Goal: Task Accomplishment & Management: Complete application form

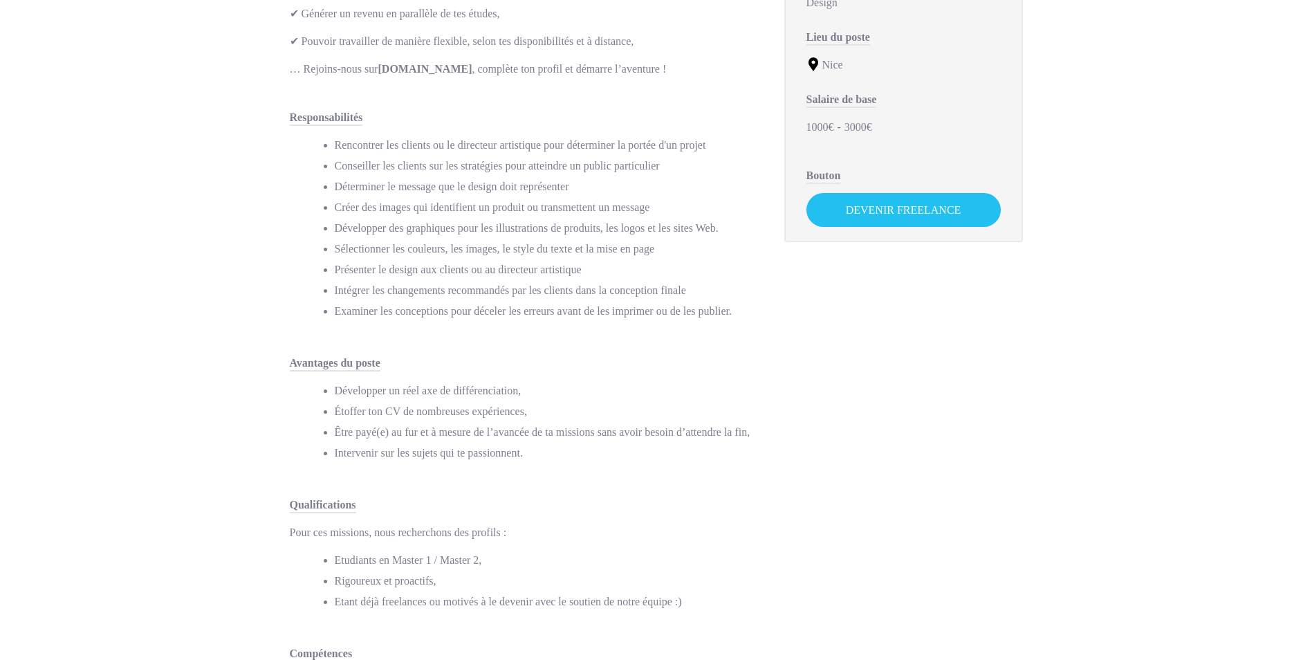
scroll to position [376, 0]
click at [888, 207] on link "Devenir Freelance" at bounding box center [903, 209] width 194 height 34
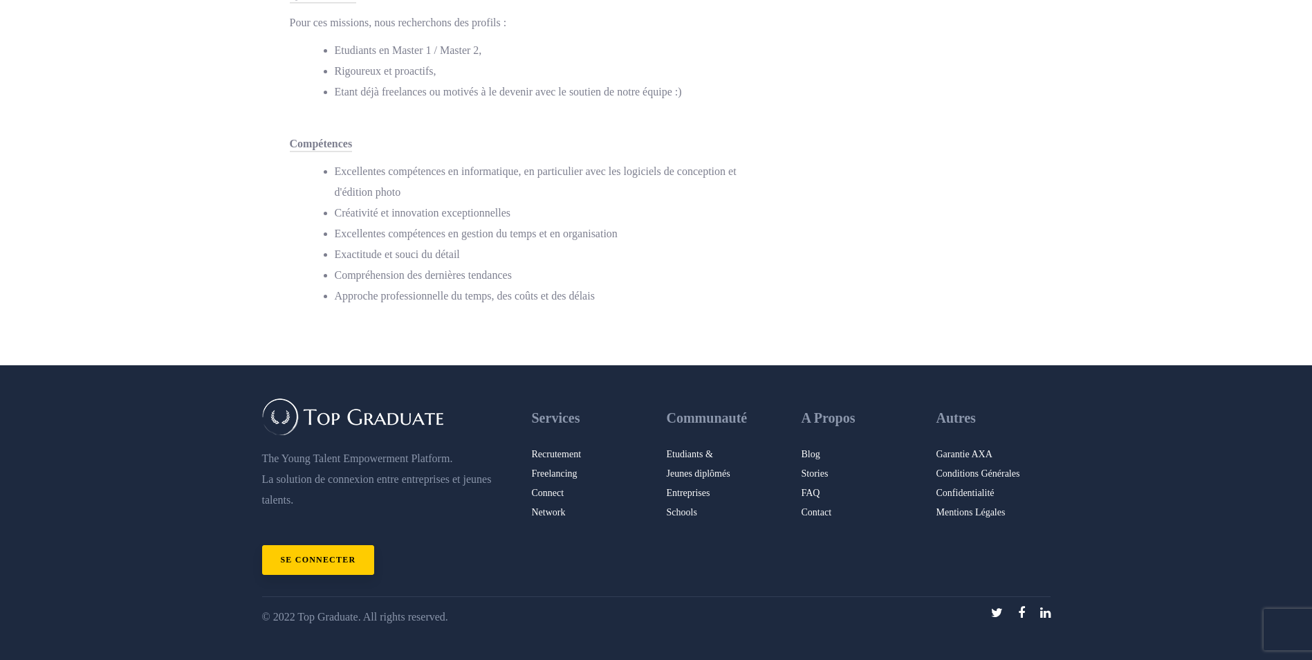
scroll to position [0, 0]
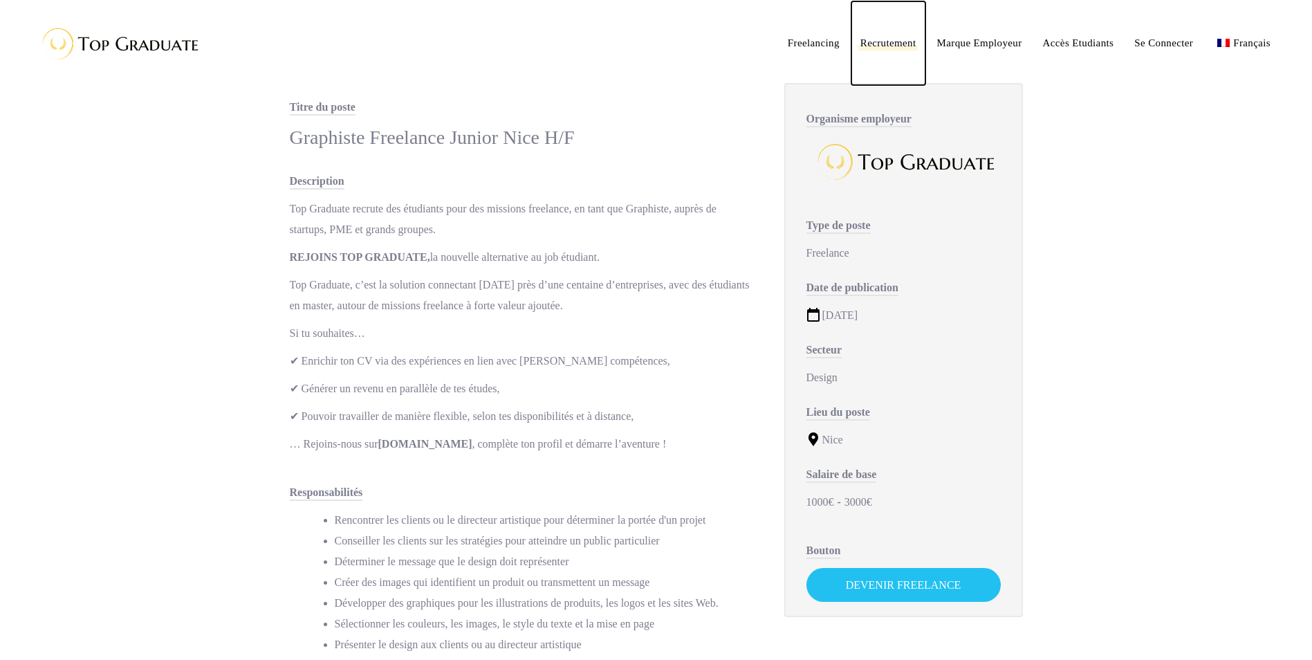
click at [878, 41] on span "Recrutement" at bounding box center [888, 42] width 56 height 11
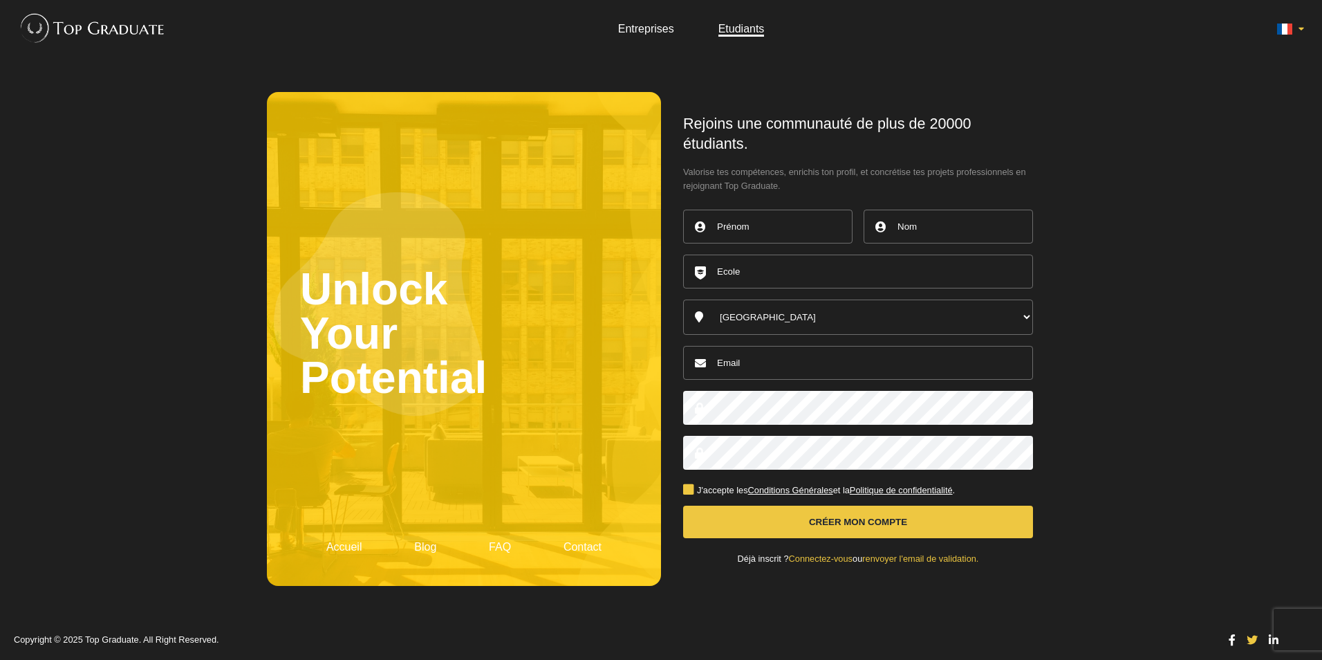
click at [753, 229] on input "text" at bounding box center [767, 227] width 169 height 34
type input "Lea"
type input "Jourdet"
type input "natsukothemun06@gmail.com"
click at [773, 272] on input "text" at bounding box center [858, 272] width 350 height 34
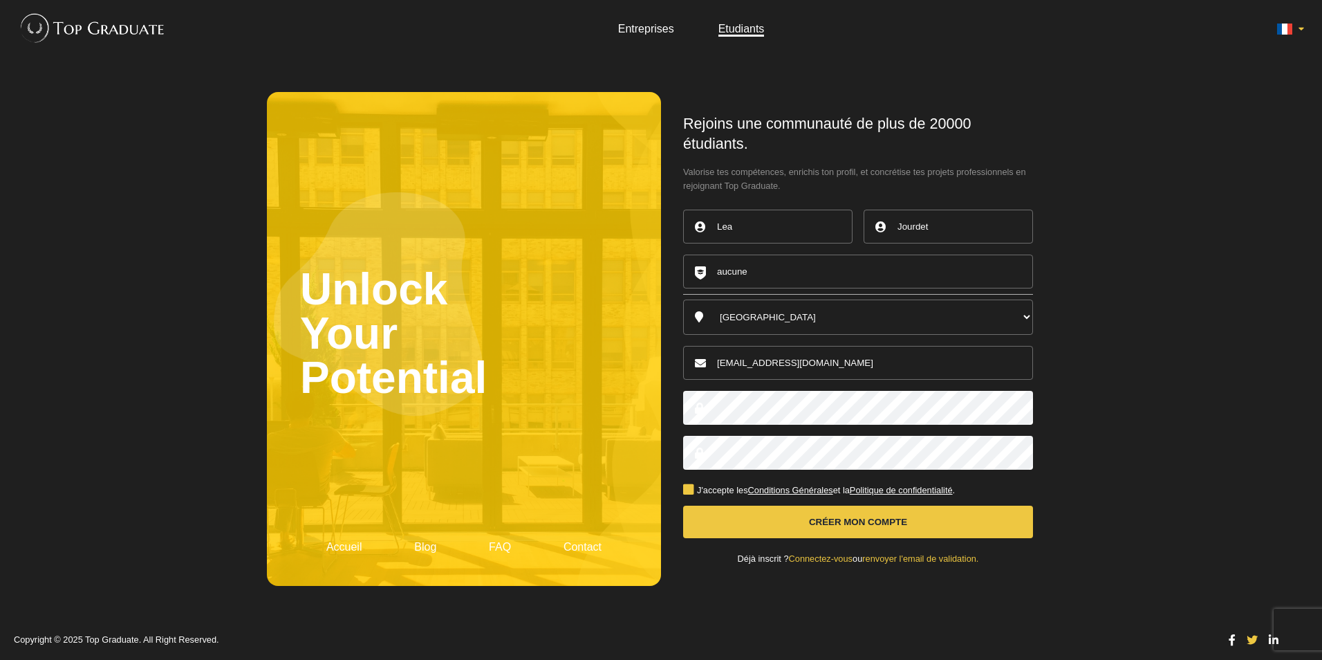
type input "aucune"
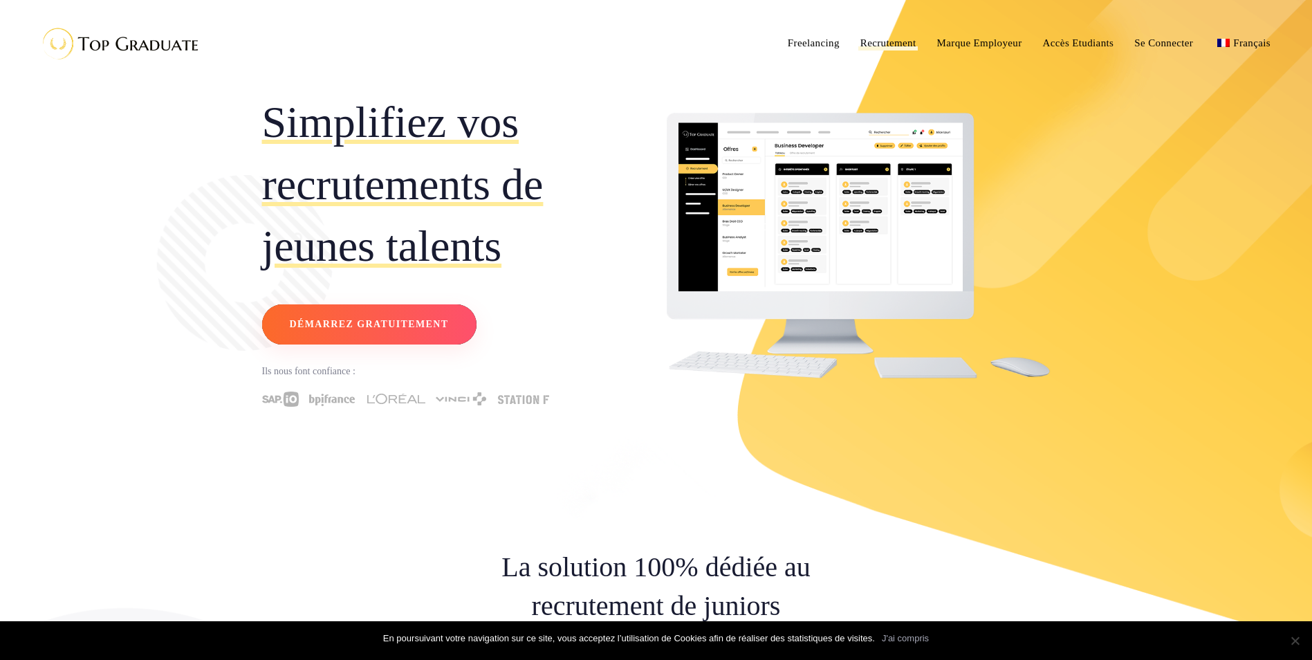
click at [390, 338] on rect at bounding box center [369, 323] width 214 height 39
